Goal: Navigation & Orientation: Understand site structure

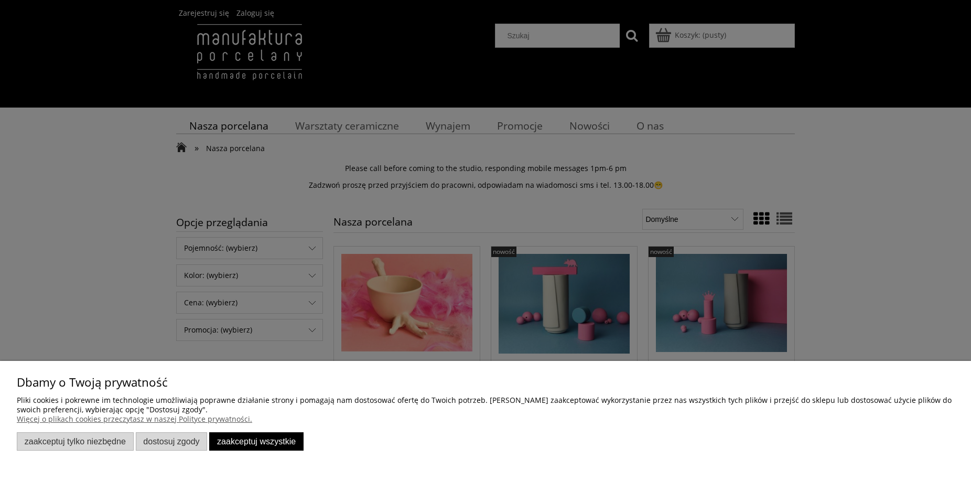
click at [286, 439] on button "Zaakceptuj wszystkie" at bounding box center [256, 441] width 94 height 18
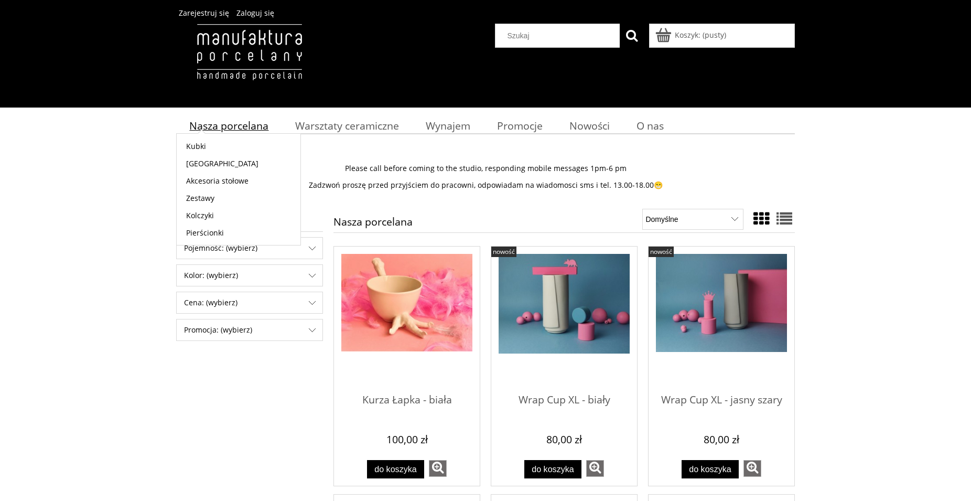
click at [251, 129] on span "Nasza porcelana" at bounding box center [228, 125] width 79 height 14
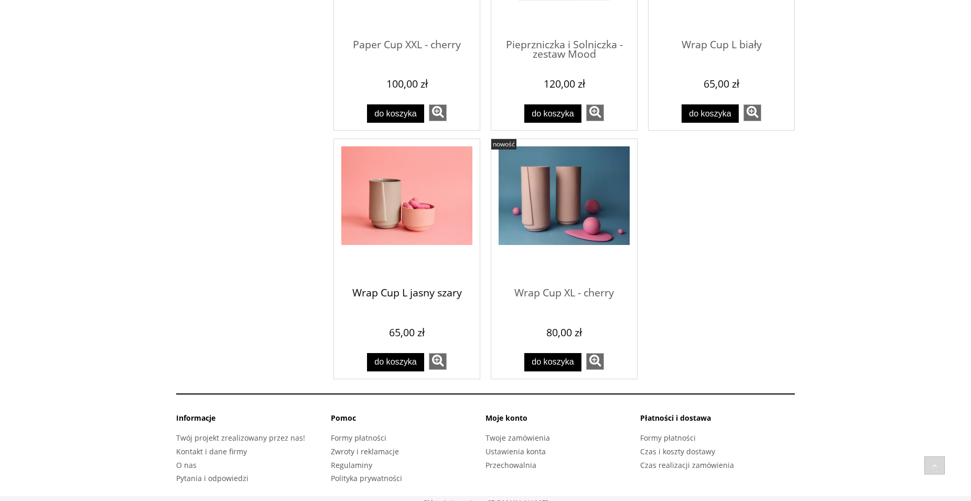
scroll to position [1357, 0]
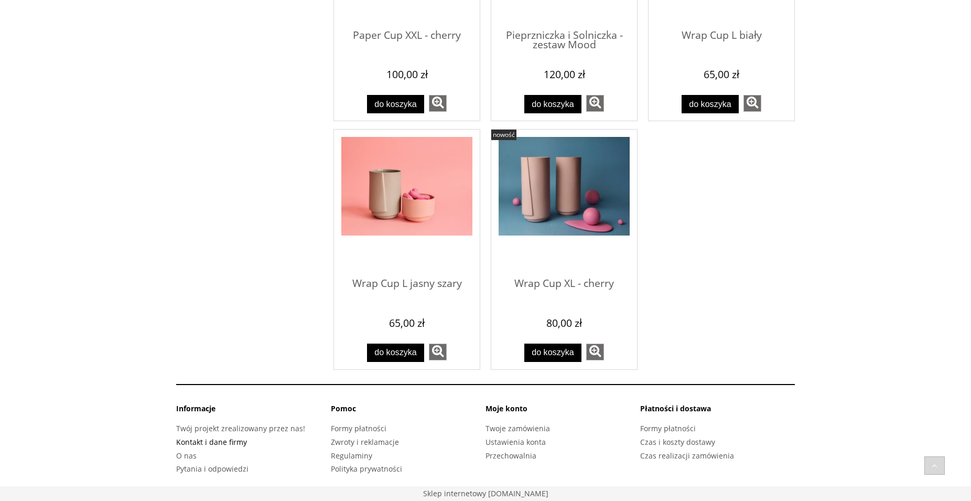
click at [228, 441] on link "Kontakt i dane firmy" at bounding box center [211, 442] width 71 height 10
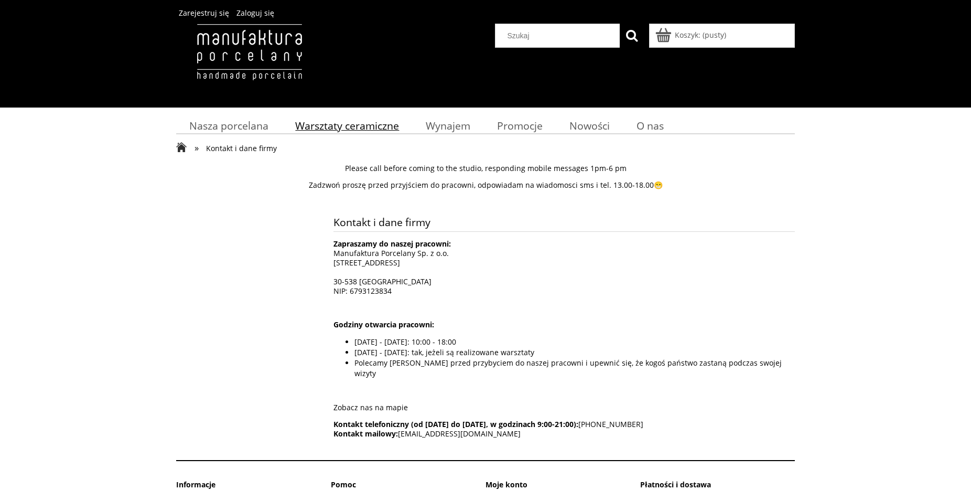
click at [357, 127] on span "Warsztaty ceramiczne" at bounding box center [347, 125] width 104 height 14
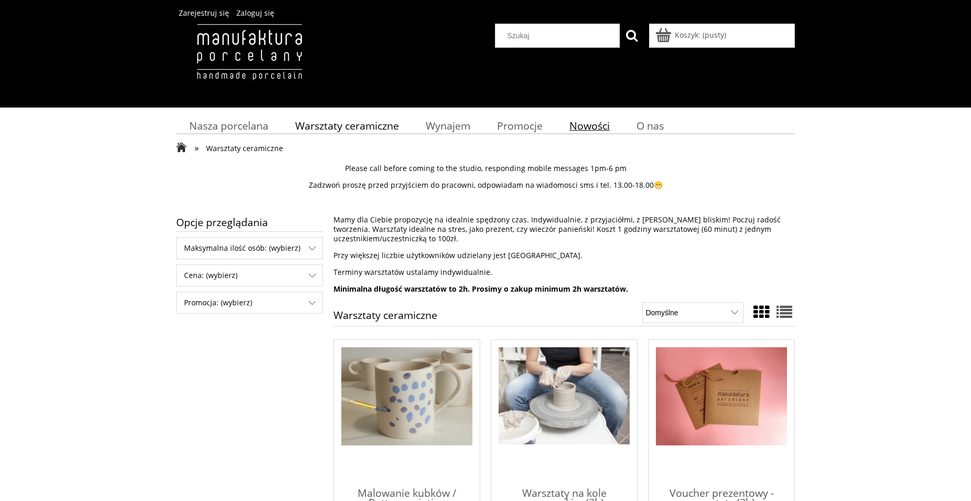
click at [579, 124] on span "Nowości" at bounding box center [589, 125] width 40 height 14
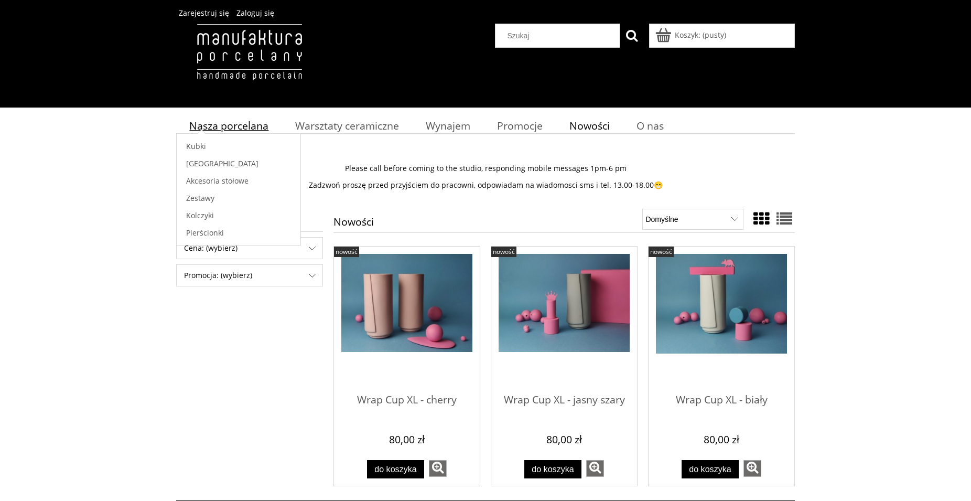
click at [239, 124] on span "Nasza porcelana" at bounding box center [228, 125] width 79 height 14
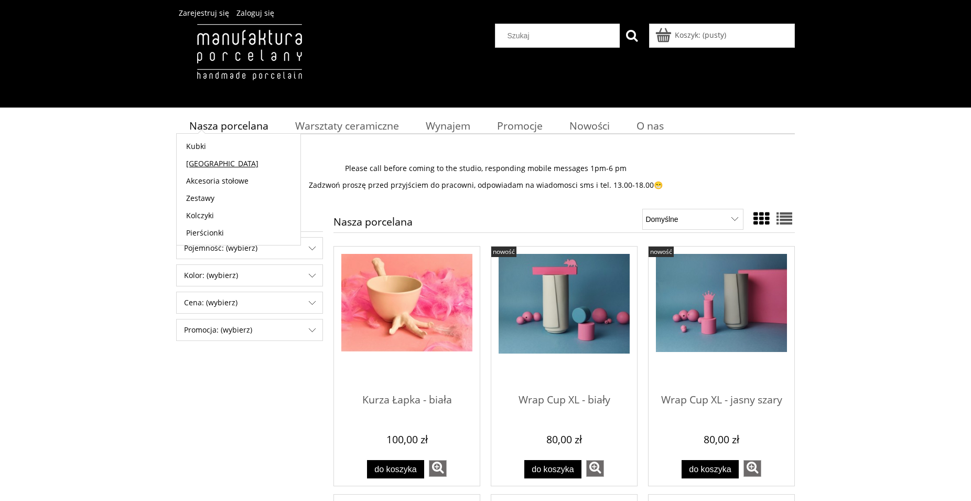
click at [206, 162] on span "[GEOGRAPHIC_DATA]" at bounding box center [222, 163] width 72 height 10
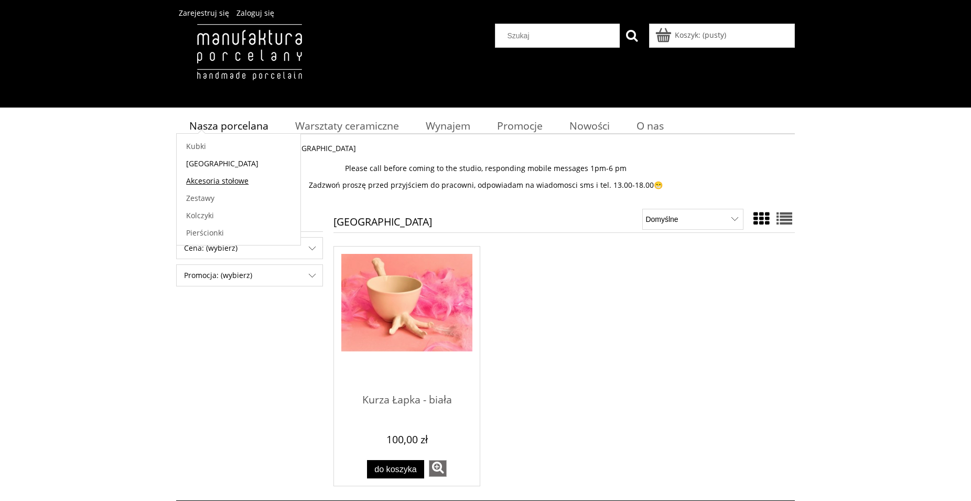
click at [209, 183] on span "Akcesoria stołowe" at bounding box center [217, 181] width 62 height 10
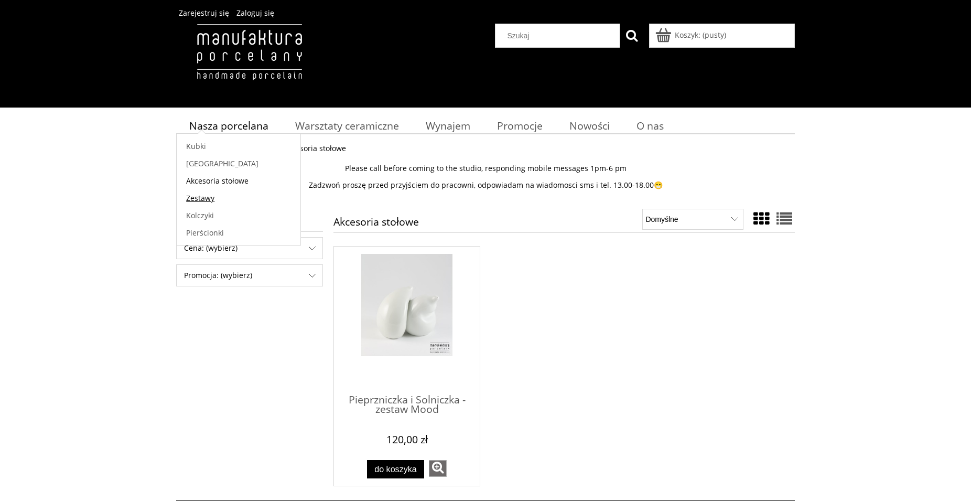
click at [207, 200] on span "Zestawy" at bounding box center [200, 198] width 28 height 10
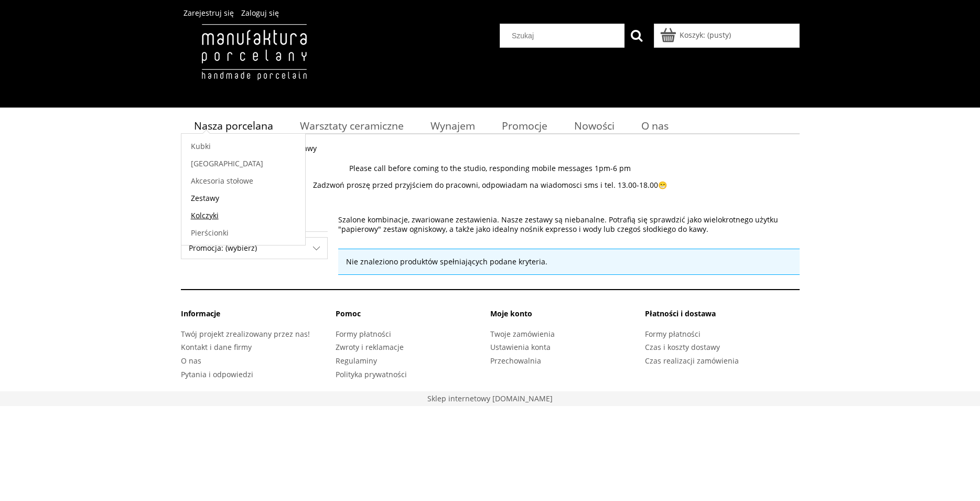
click at [208, 216] on span "Kolczyki" at bounding box center [205, 215] width 28 height 10
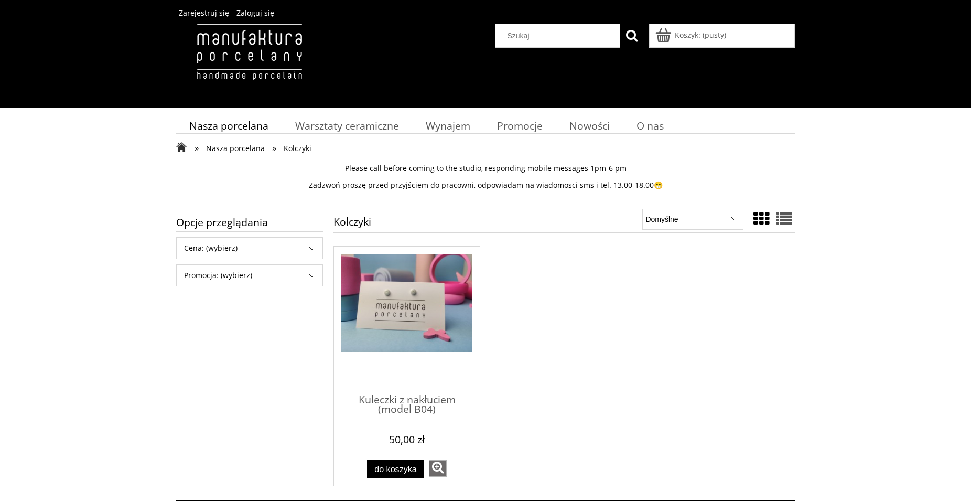
click at [243, 145] on span "Nasza porcelana" at bounding box center [235, 148] width 59 height 10
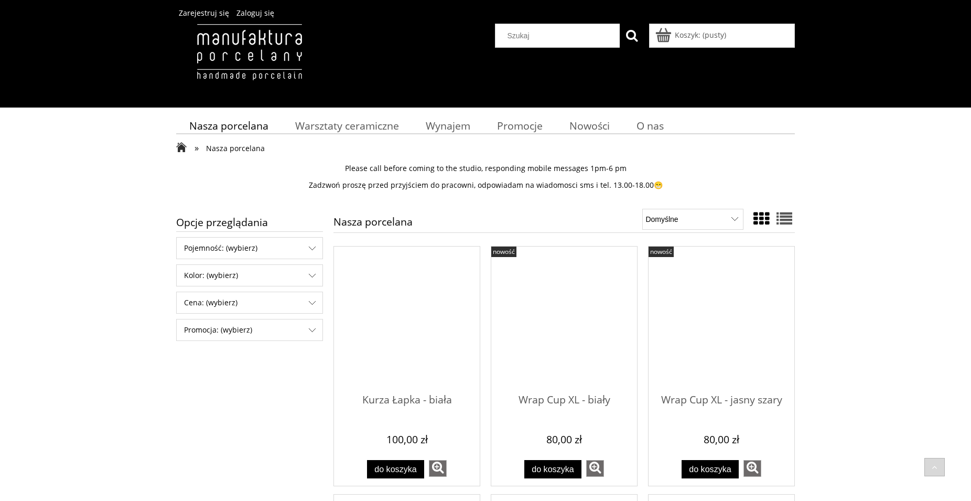
scroll to position [1357, 0]
